Goal: Ask a question

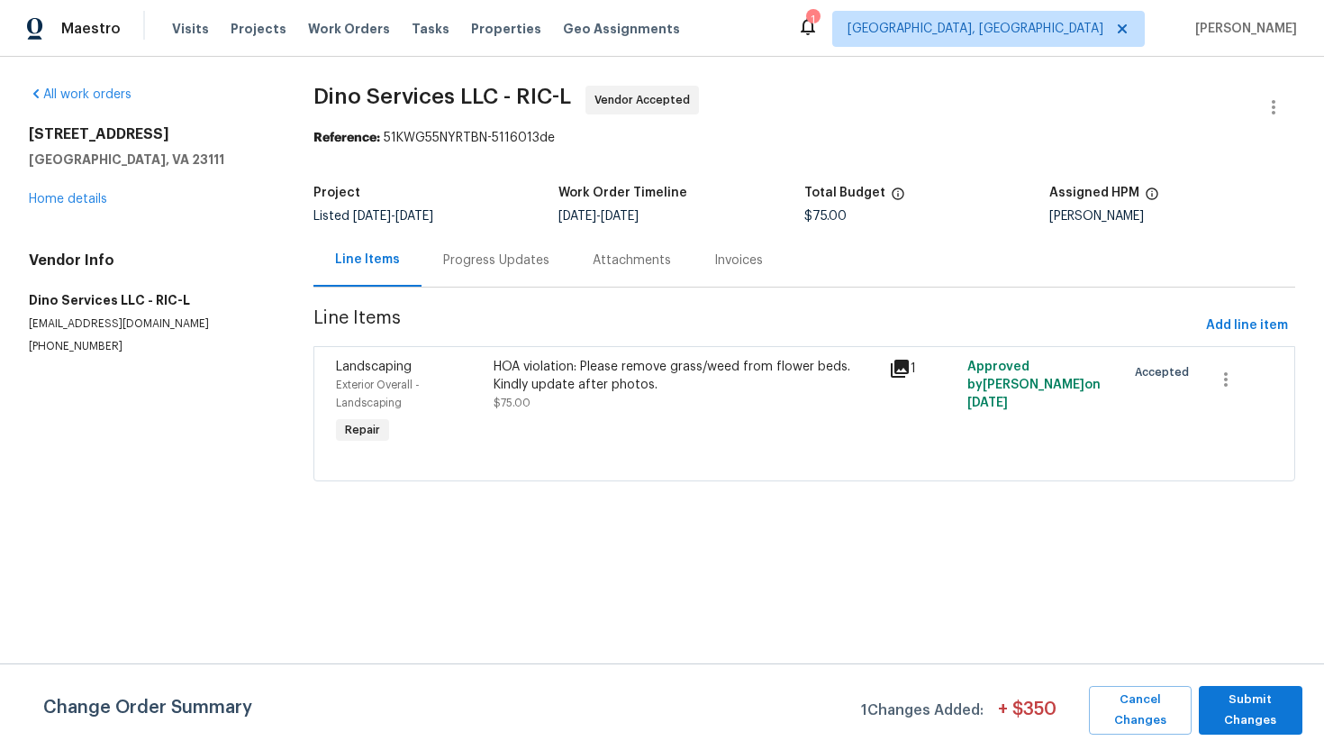
click at [502, 256] on div "Progress Updates" at bounding box center [496, 260] width 106 height 18
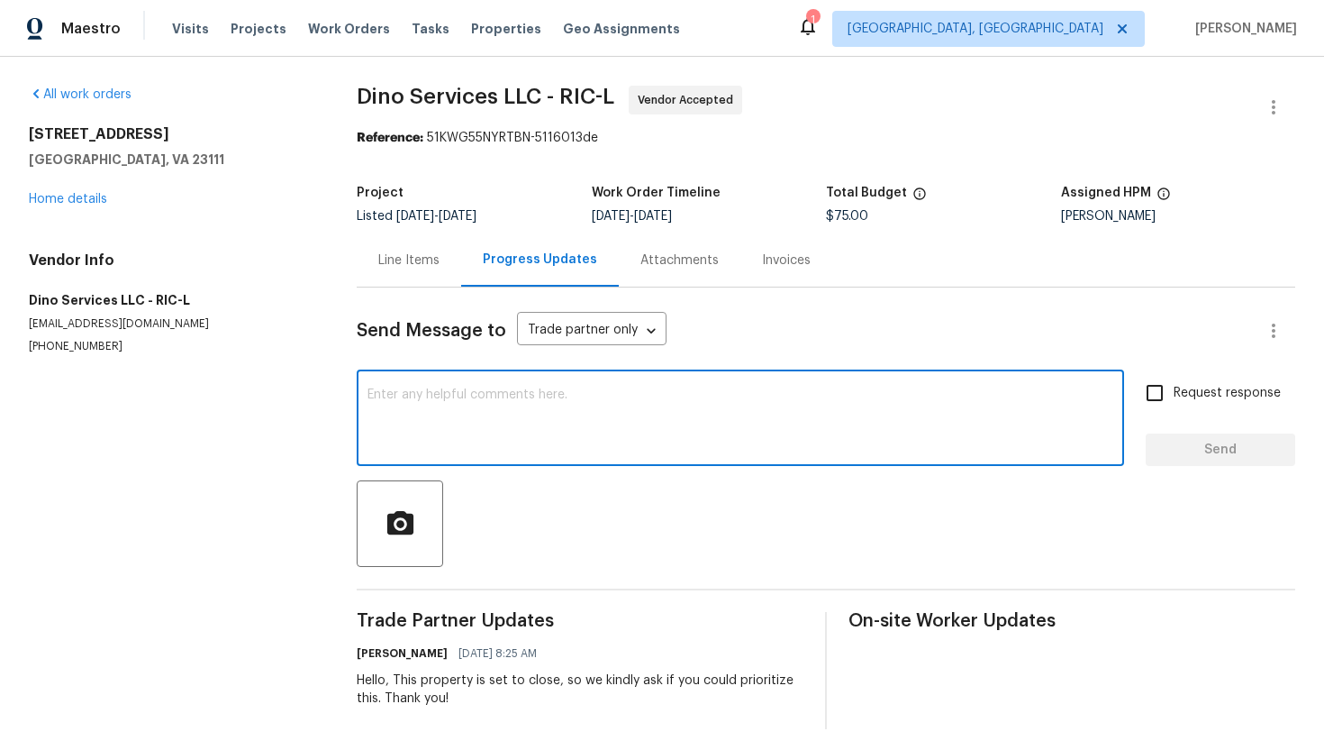
click at [583, 396] on textarea at bounding box center [741, 419] width 746 height 63
click at [495, 399] on textarea "Hello, could you plaese provide us a ETA to complteethis work?" at bounding box center [741, 419] width 746 height 63
click at [680, 394] on textarea "Hello, could you please provide us a ETA to complteethis work?" at bounding box center [741, 419] width 746 height 63
click at [683, 419] on textarea "Hello, could you please provide us a ETA to compltee this work?" at bounding box center [741, 419] width 746 height 63
click at [774, 404] on textarea "Hello, could you please provide us a ETA to complete this work?" at bounding box center [741, 419] width 746 height 63
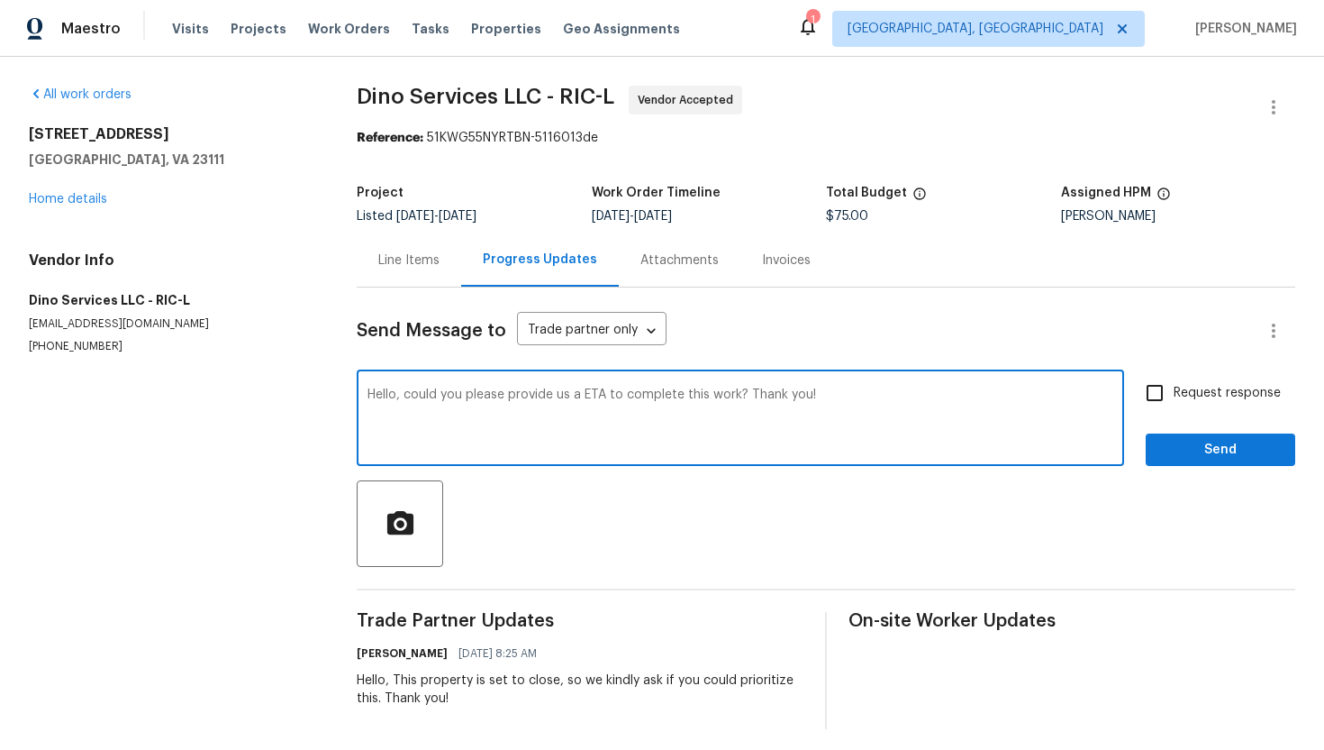
type textarea "Hello, could you please provide us a ETA to complete this work? Thank you!"
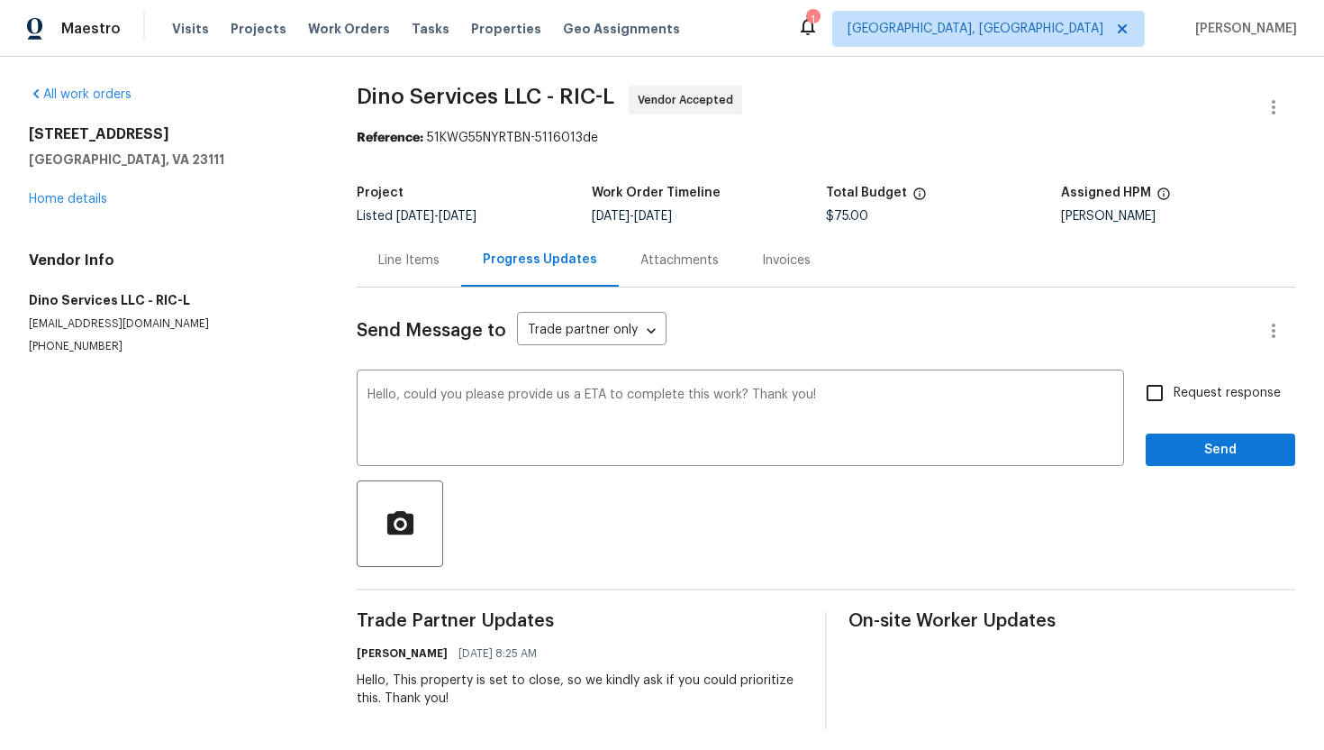
click at [722, 93] on span "Vendor Accepted" at bounding box center [689, 100] width 103 height 18
copy div "Vendor Accepted"
